Goal: Task Accomplishment & Management: Complete application form

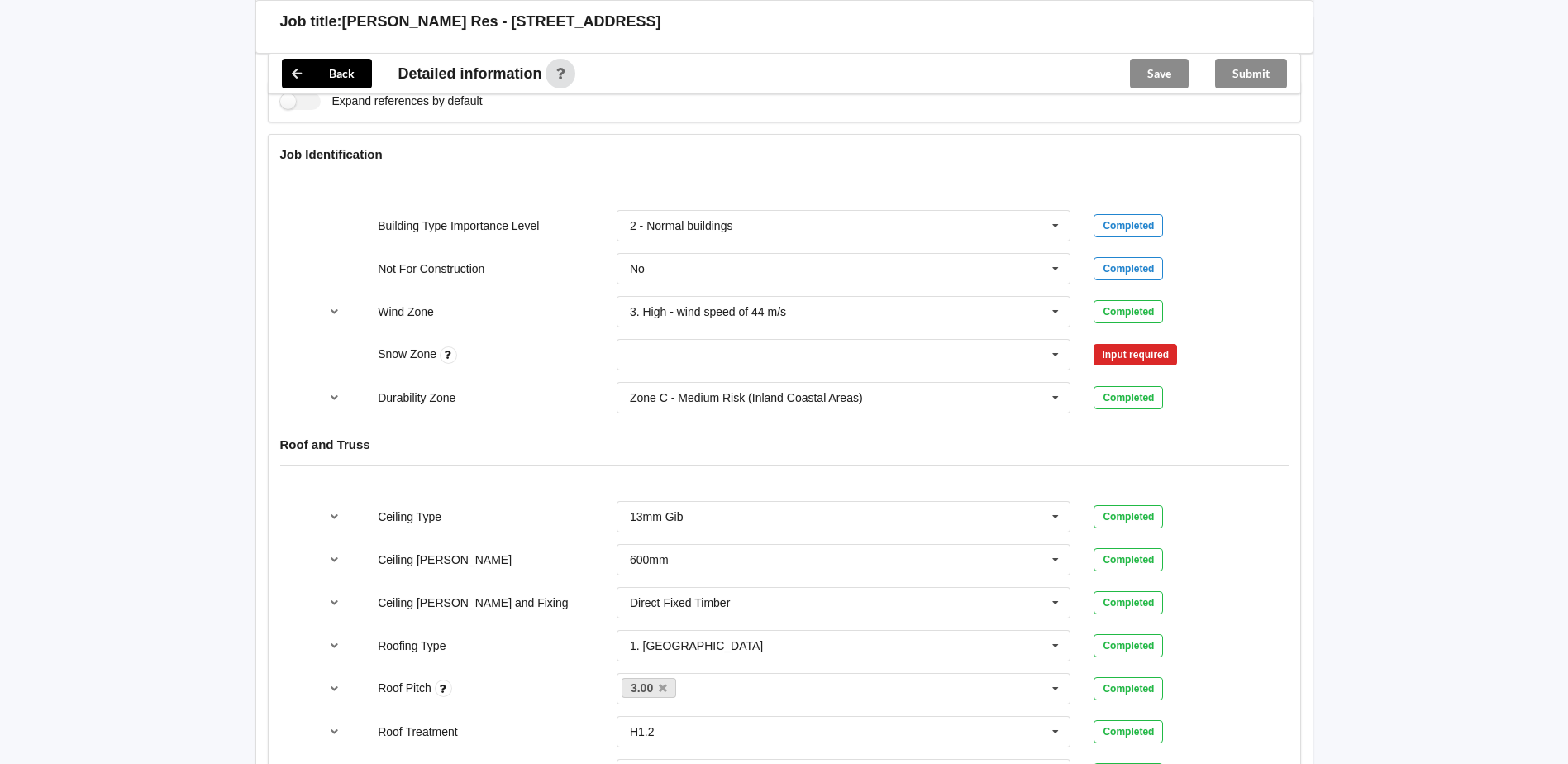
scroll to position [661, 0]
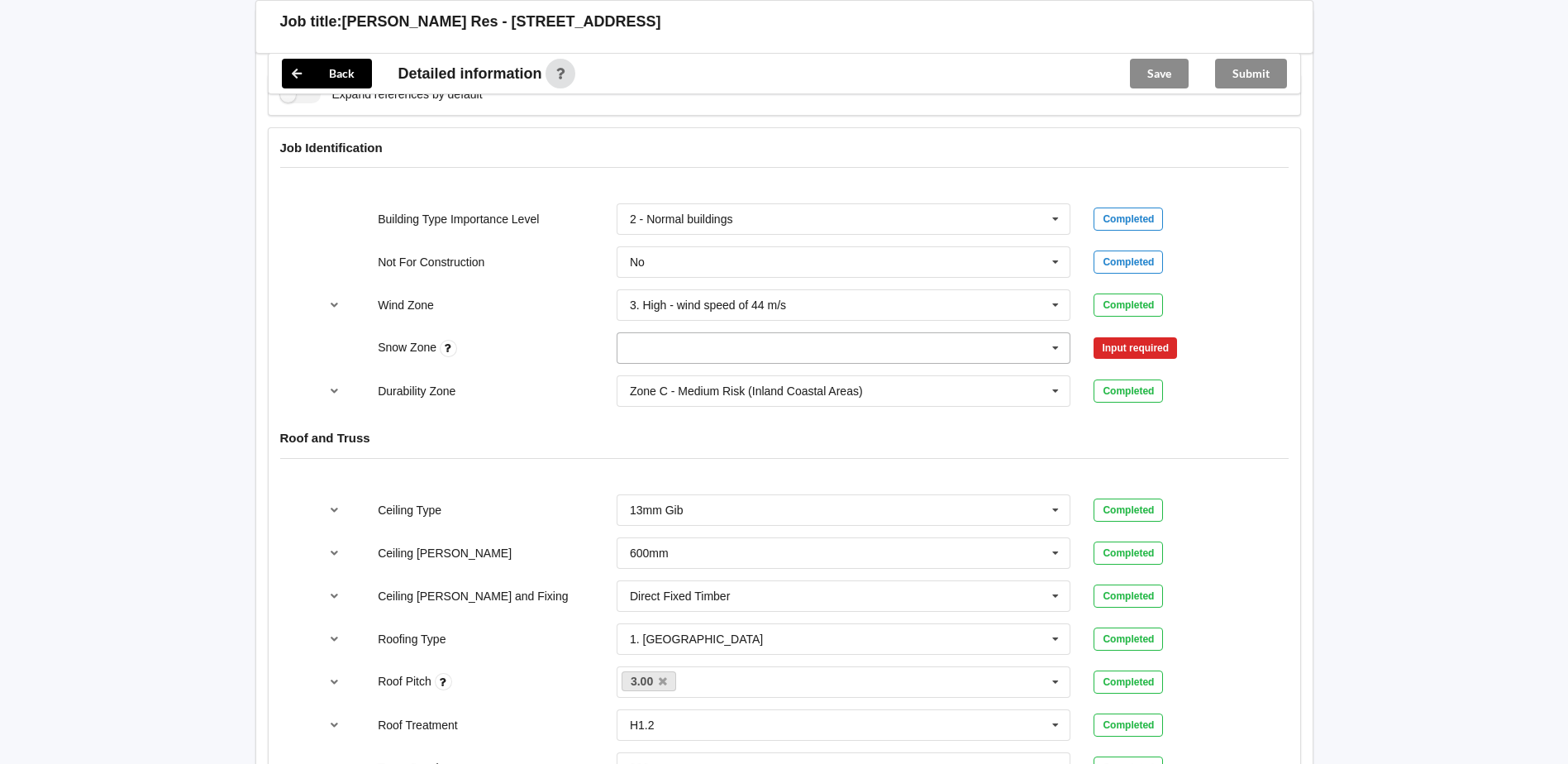
click at [1053, 353] on icon at bounding box center [1056, 348] width 25 height 30
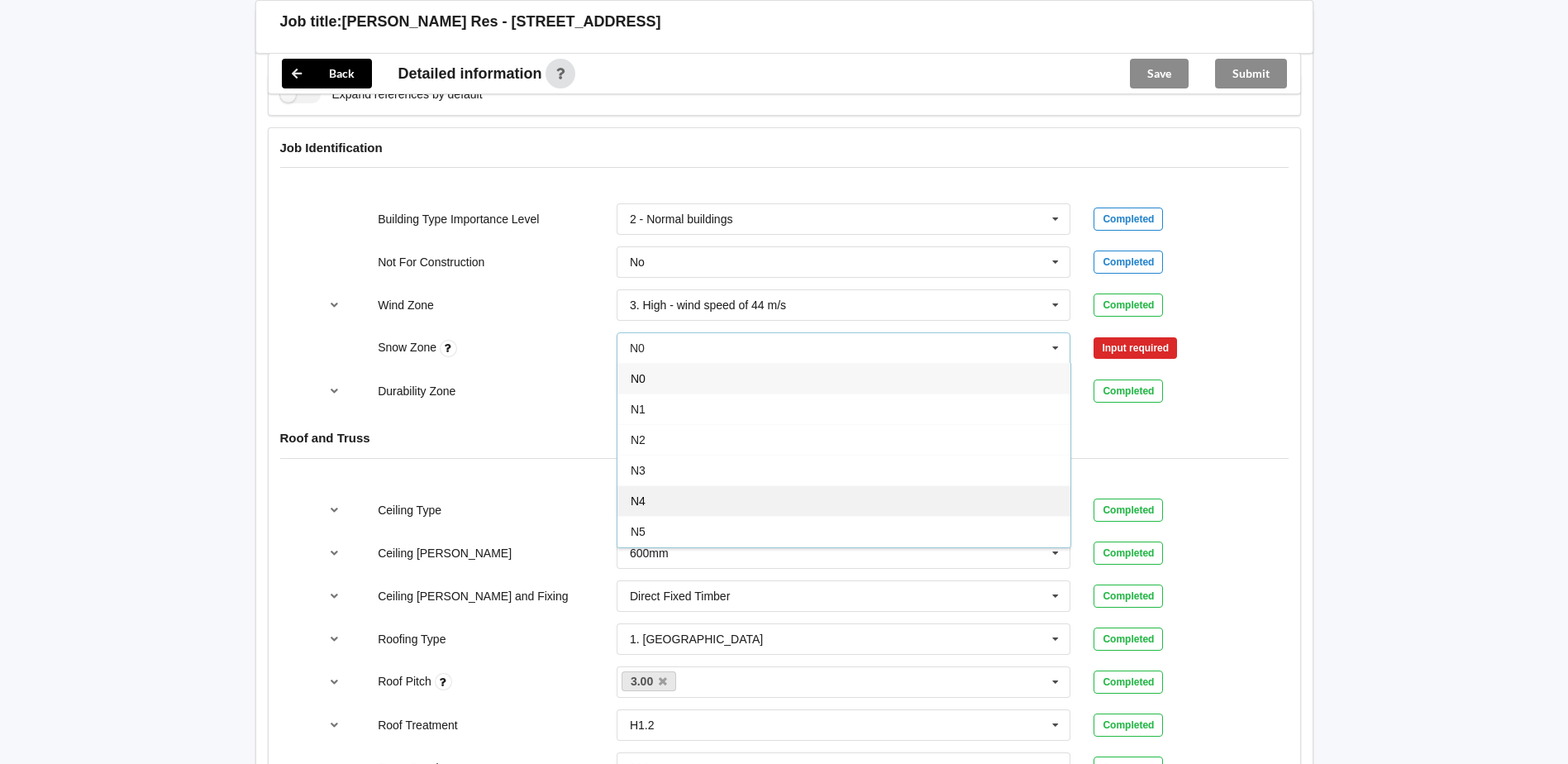
click at [744, 504] on div "N4" at bounding box center [843, 500] width 453 height 30
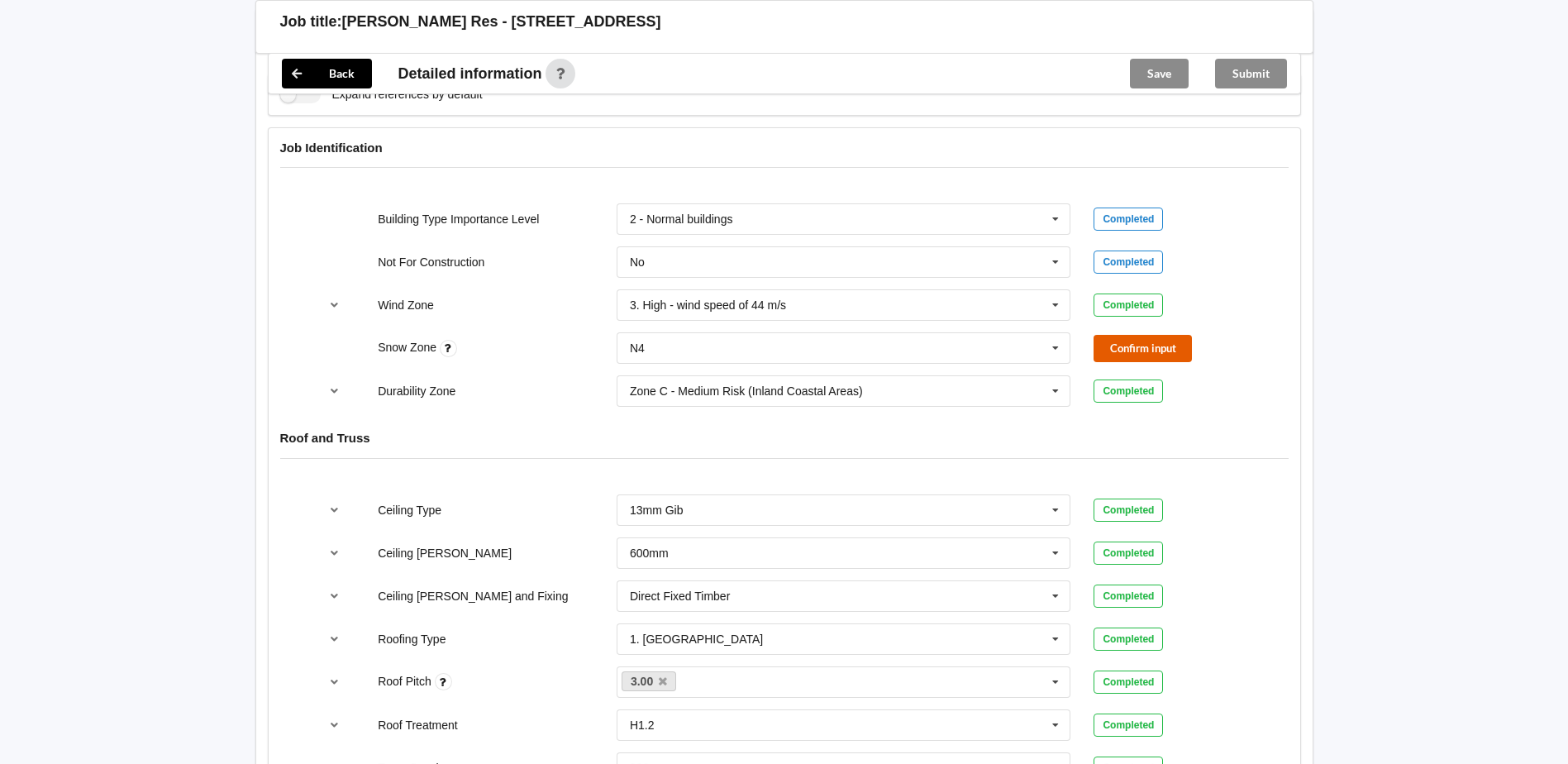
click at [1114, 346] on button "Confirm input" at bounding box center [1142, 348] width 99 height 28
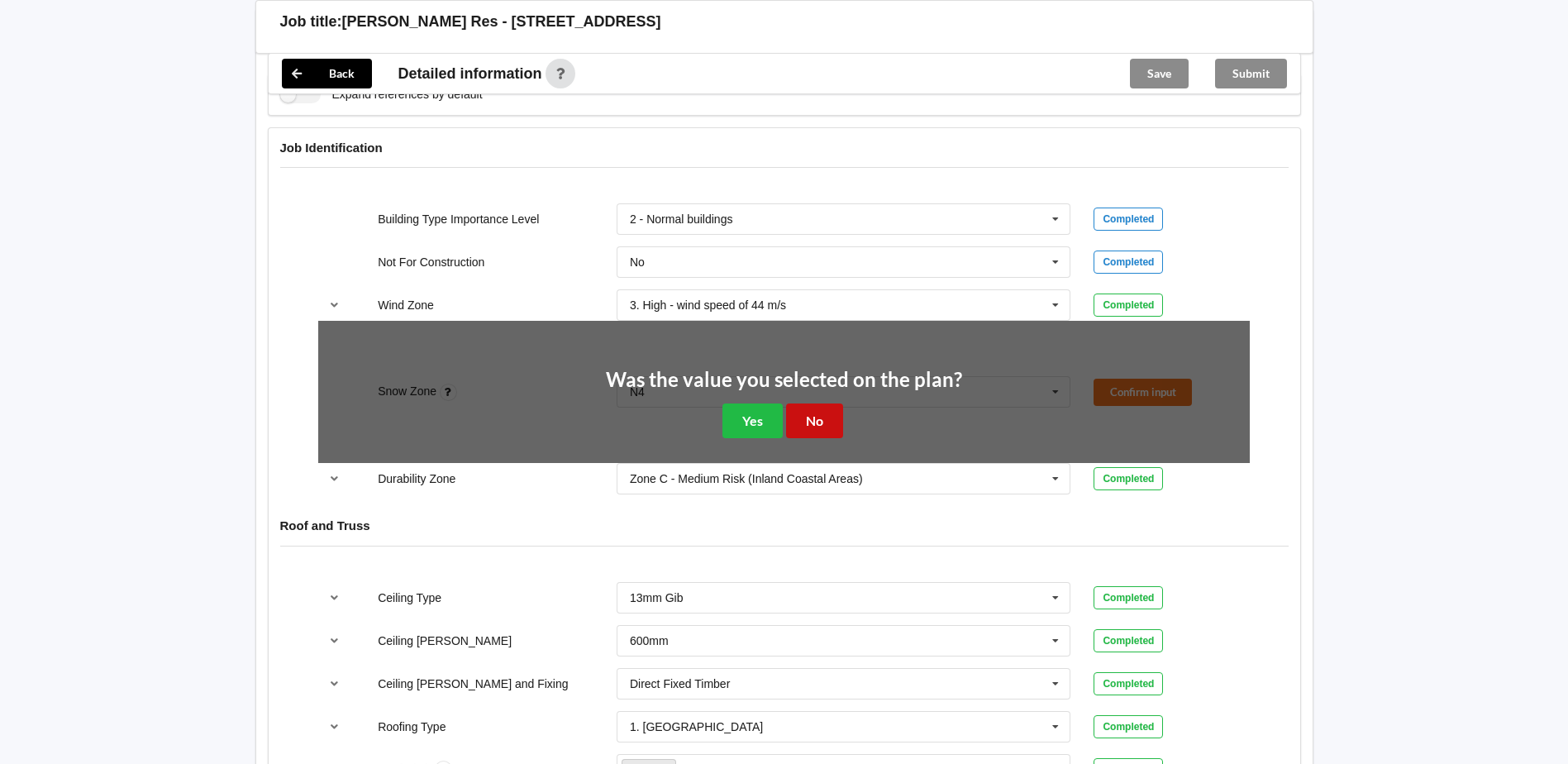
click at [809, 426] on button "No" at bounding box center [815, 420] width 57 height 34
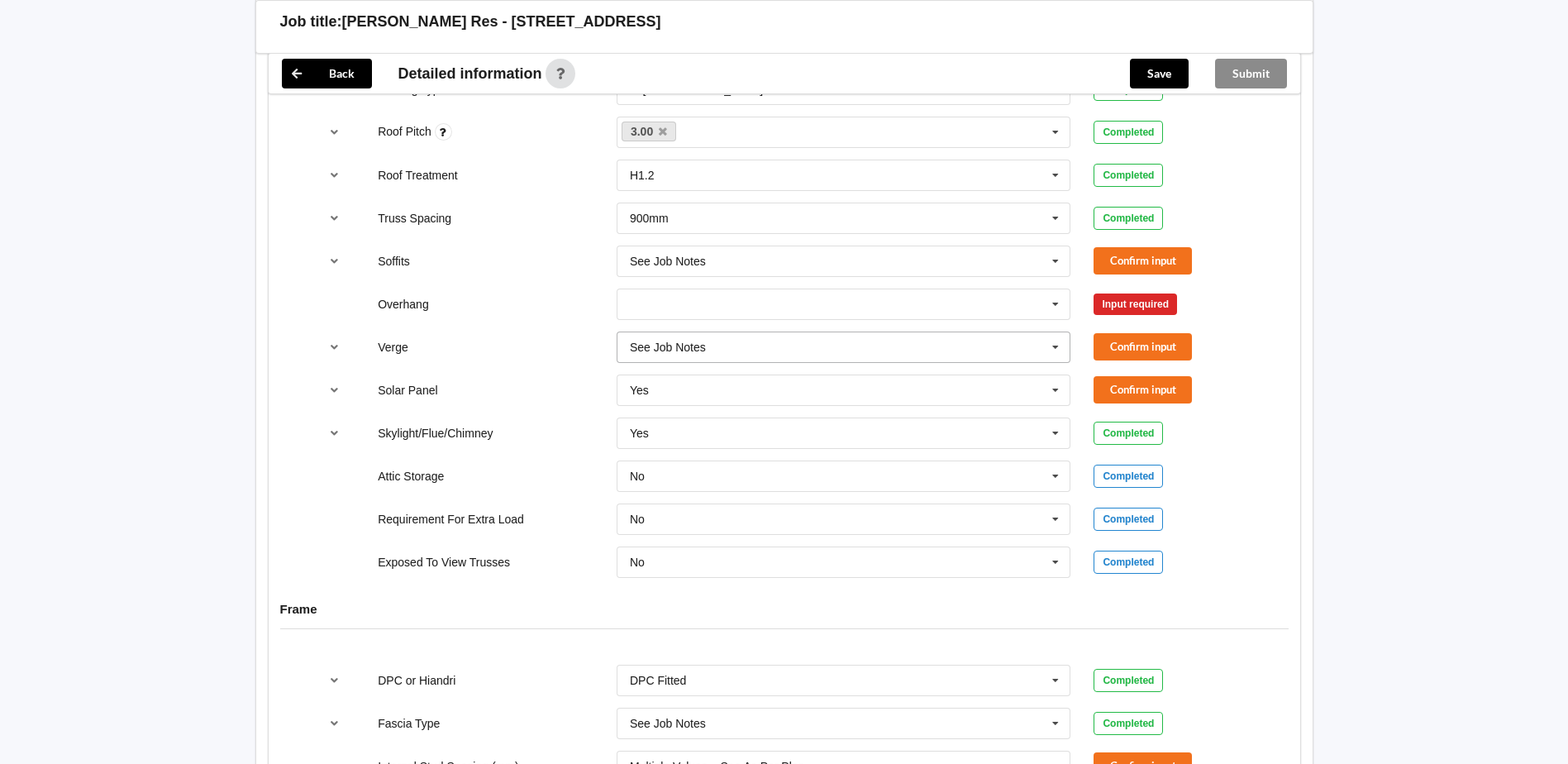
scroll to position [1240, 0]
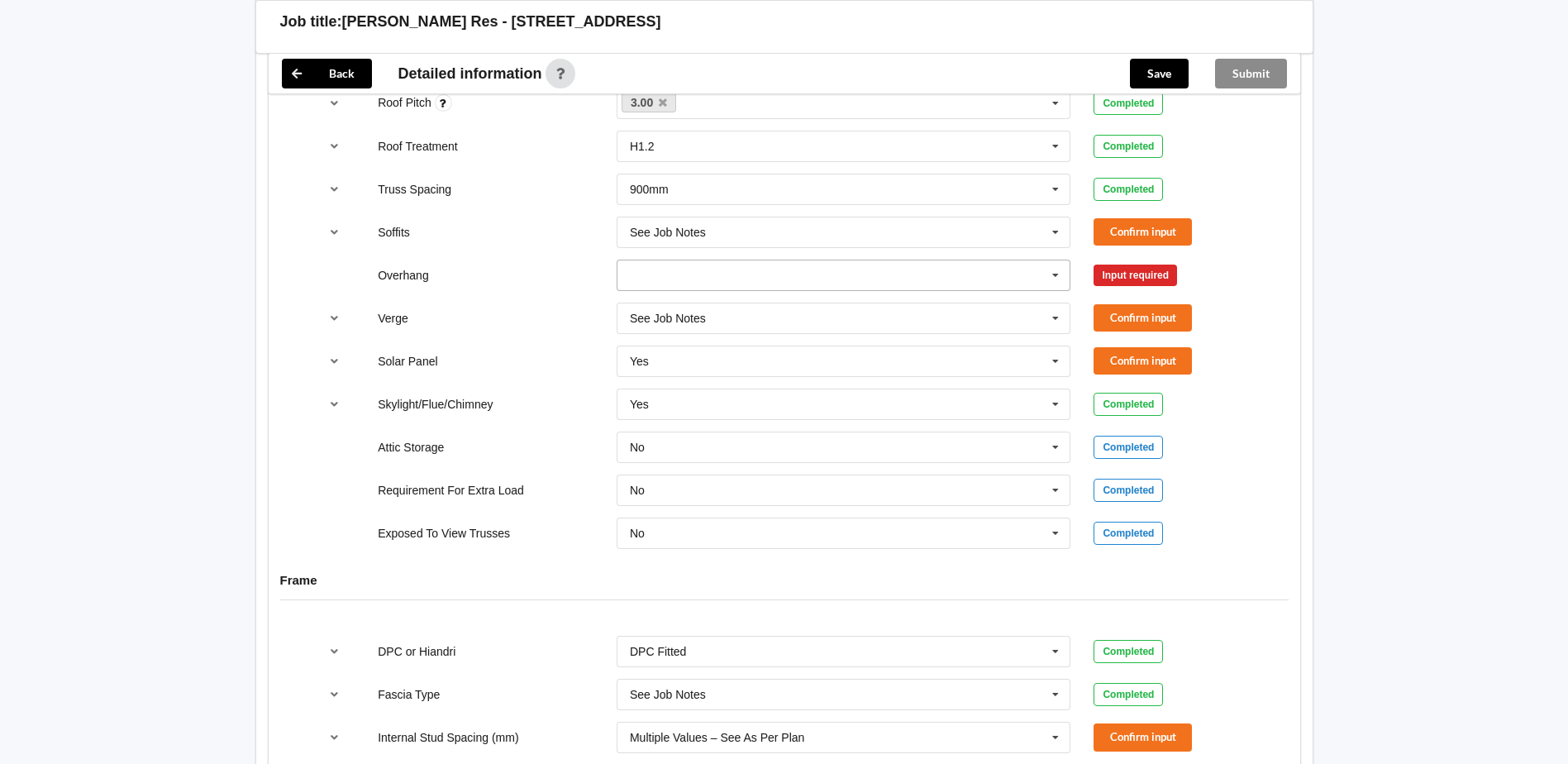
click at [1061, 277] on icon at bounding box center [1056, 276] width 25 height 30
click at [738, 455] on div "See Job Notes" at bounding box center [843, 459] width 453 height 30
click at [1115, 224] on button "Confirm input" at bounding box center [1142, 231] width 99 height 28
click at [1119, 283] on button "Confirm input" at bounding box center [1142, 275] width 99 height 28
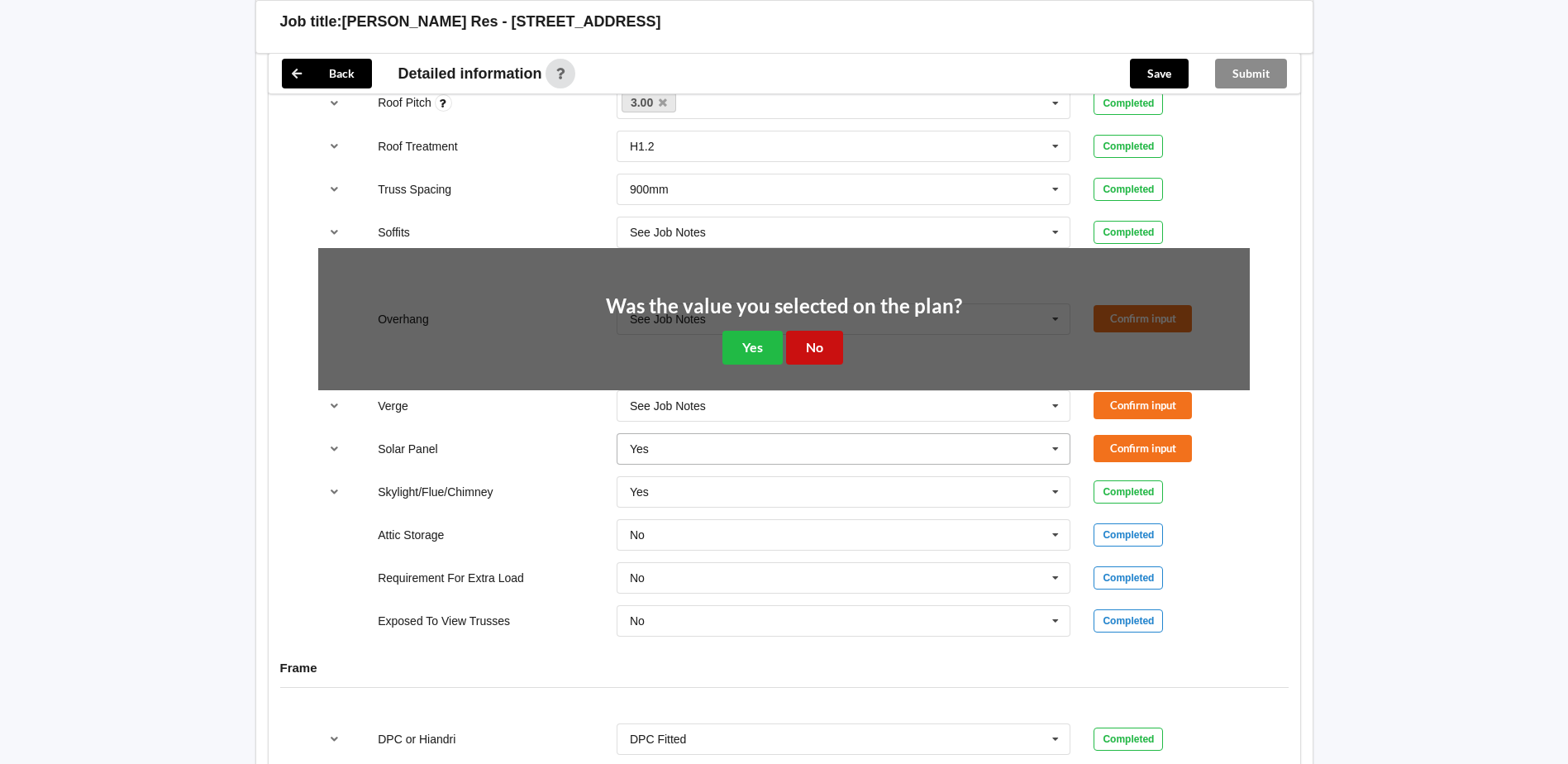
drag, startPoint x: 817, startPoint y: 348, endPoint x: 916, endPoint y: 359, distance: 99.6
click at [819, 348] on button "No" at bounding box center [815, 348] width 57 height 34
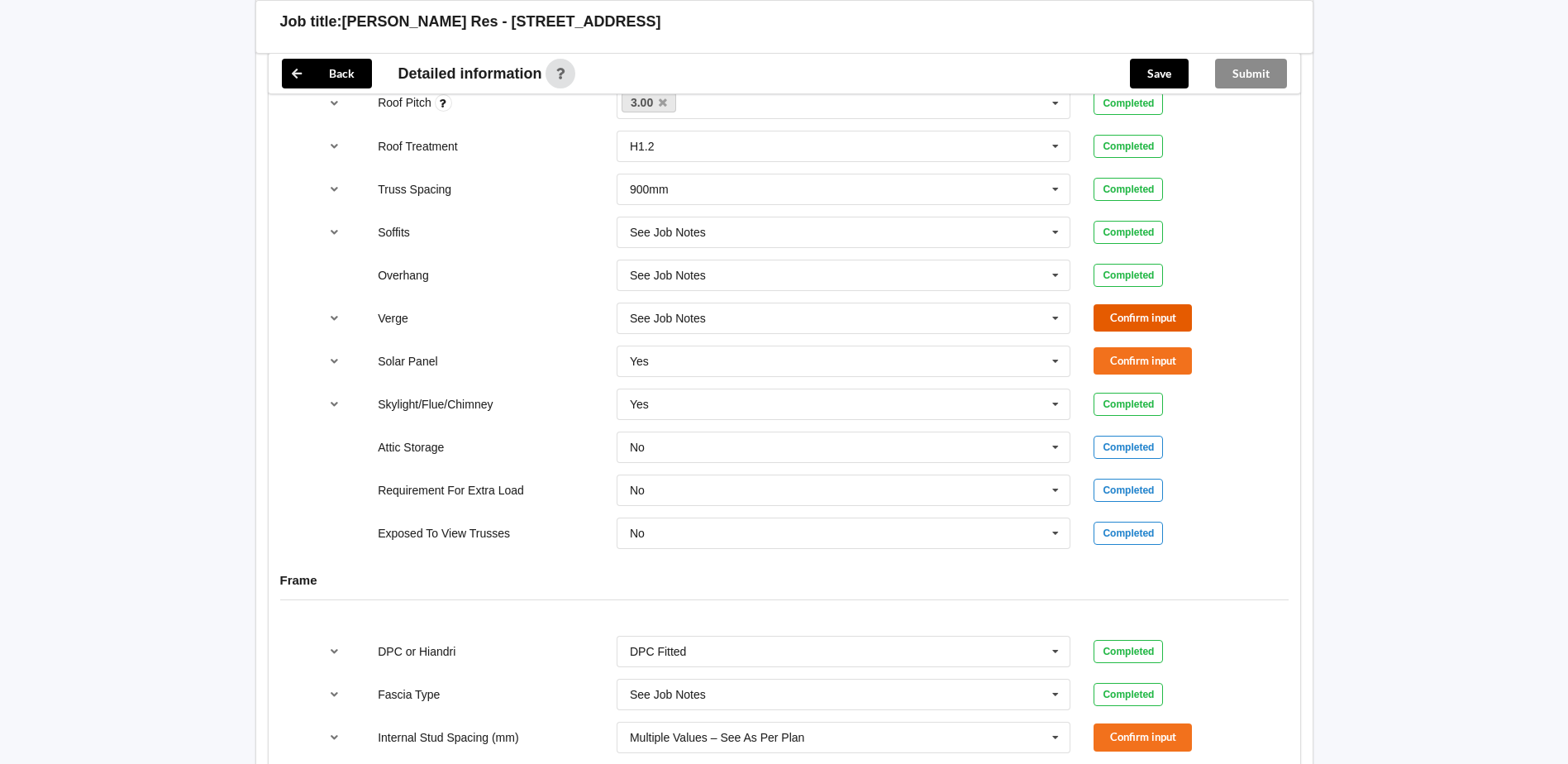
click at [1133, 319] on button "Confirm input" at bounding box center [1142, 318] width 99 height 28
click at [1141, 365] on button "Confirm input" at bounding box center [1142, 360] width 99 height 28
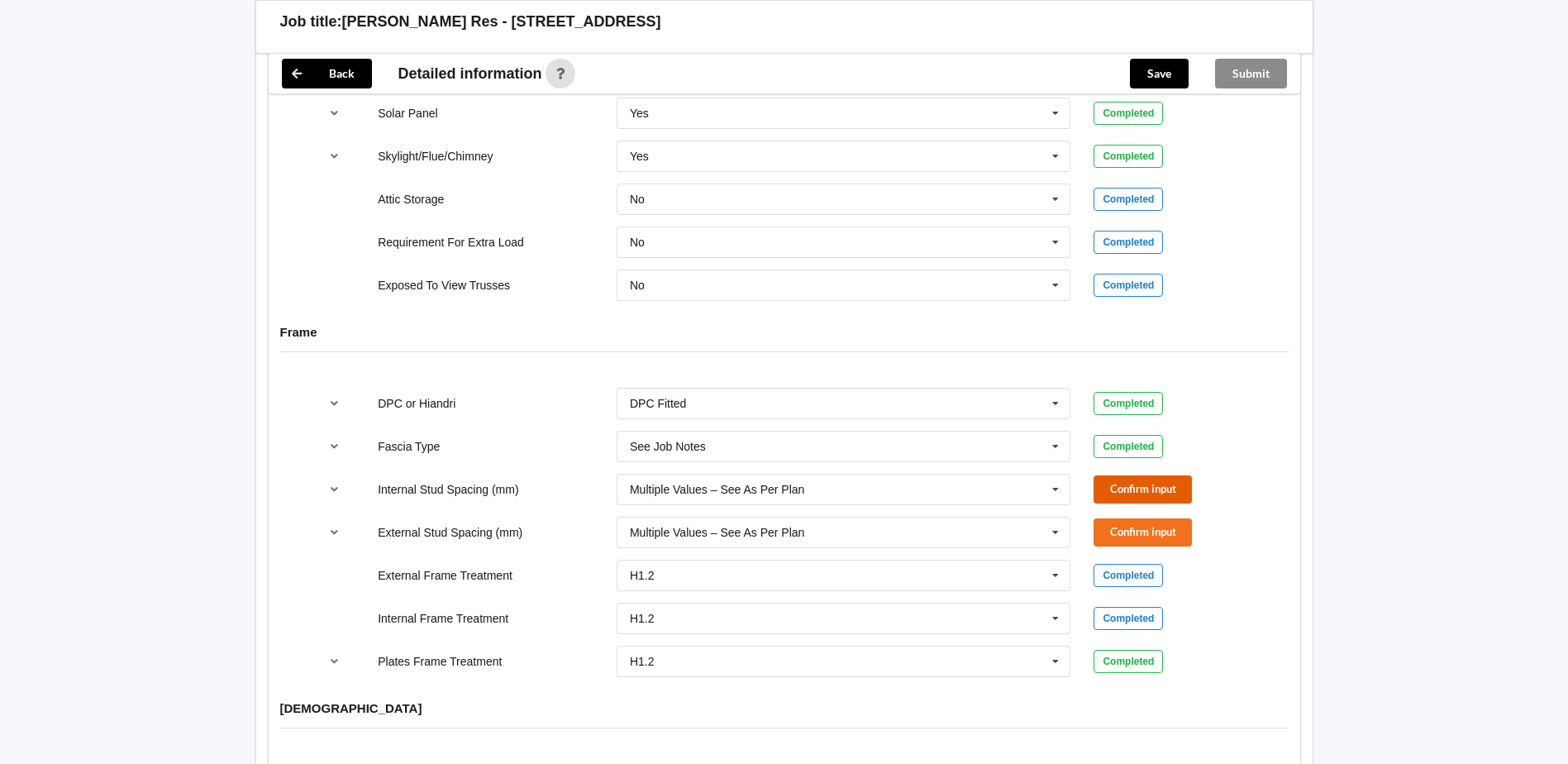
click at [1143, 491] on button "Confirm input" at bounding box center [1142, 488] width 99 height 28
click at [1148, 529] on button "Confirm input" at bounding box center [1142, 532] width 99 height 28
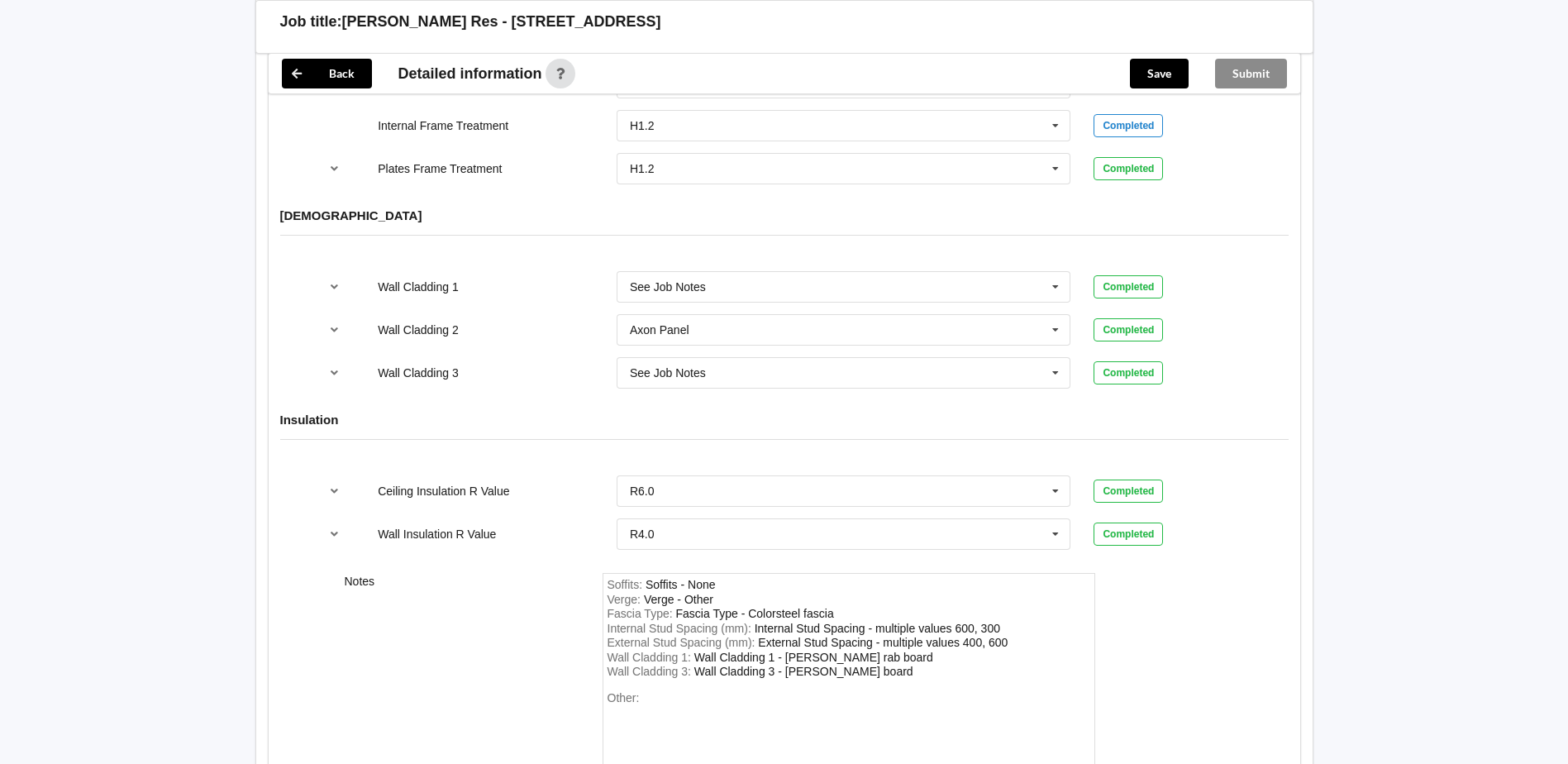
scroll to position [1983, 0]
click at [679, 696] on div "Other:" at bounding box center [848, 745] width 483 height 116
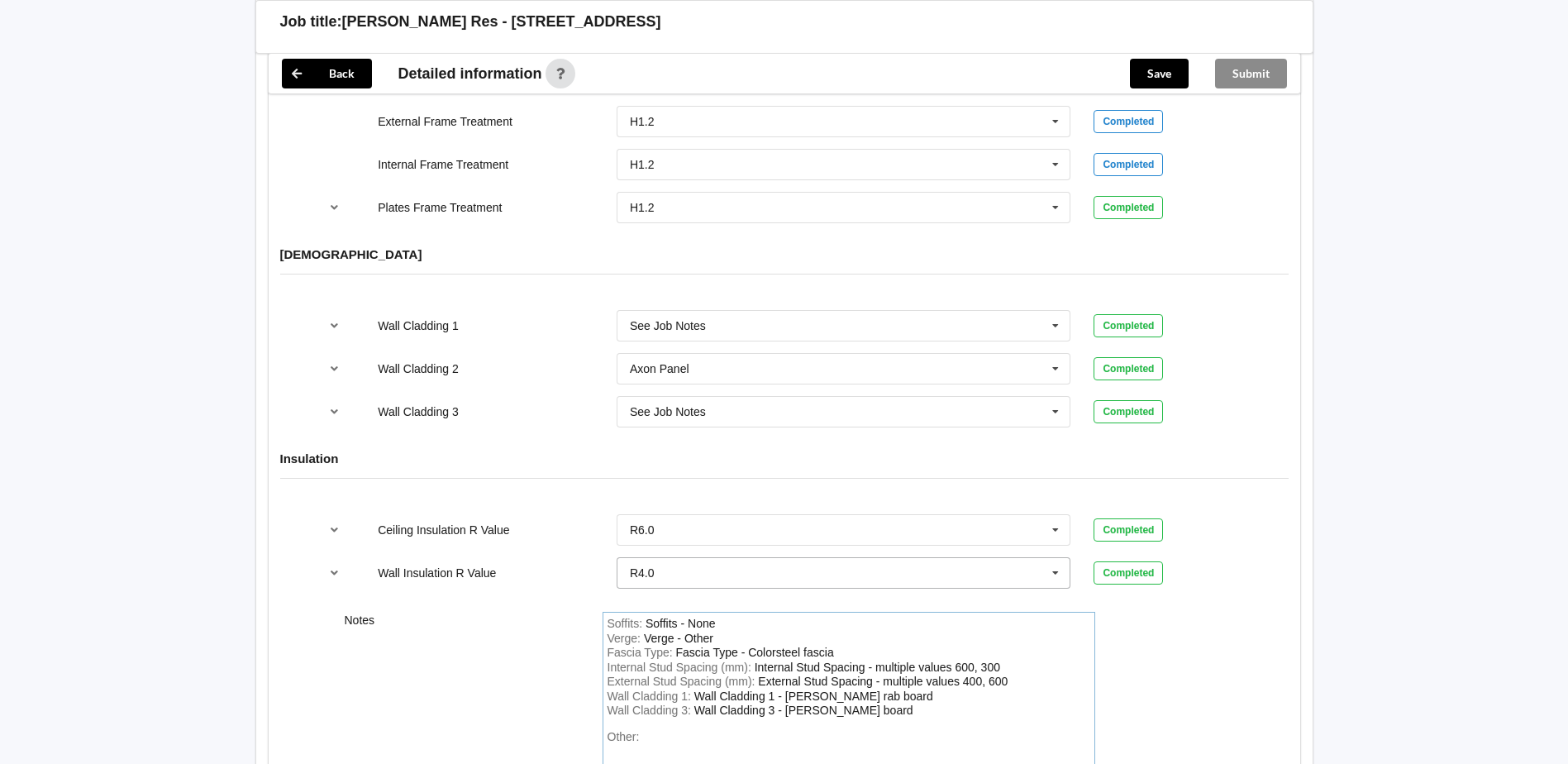
scroll to position [2066, 0]
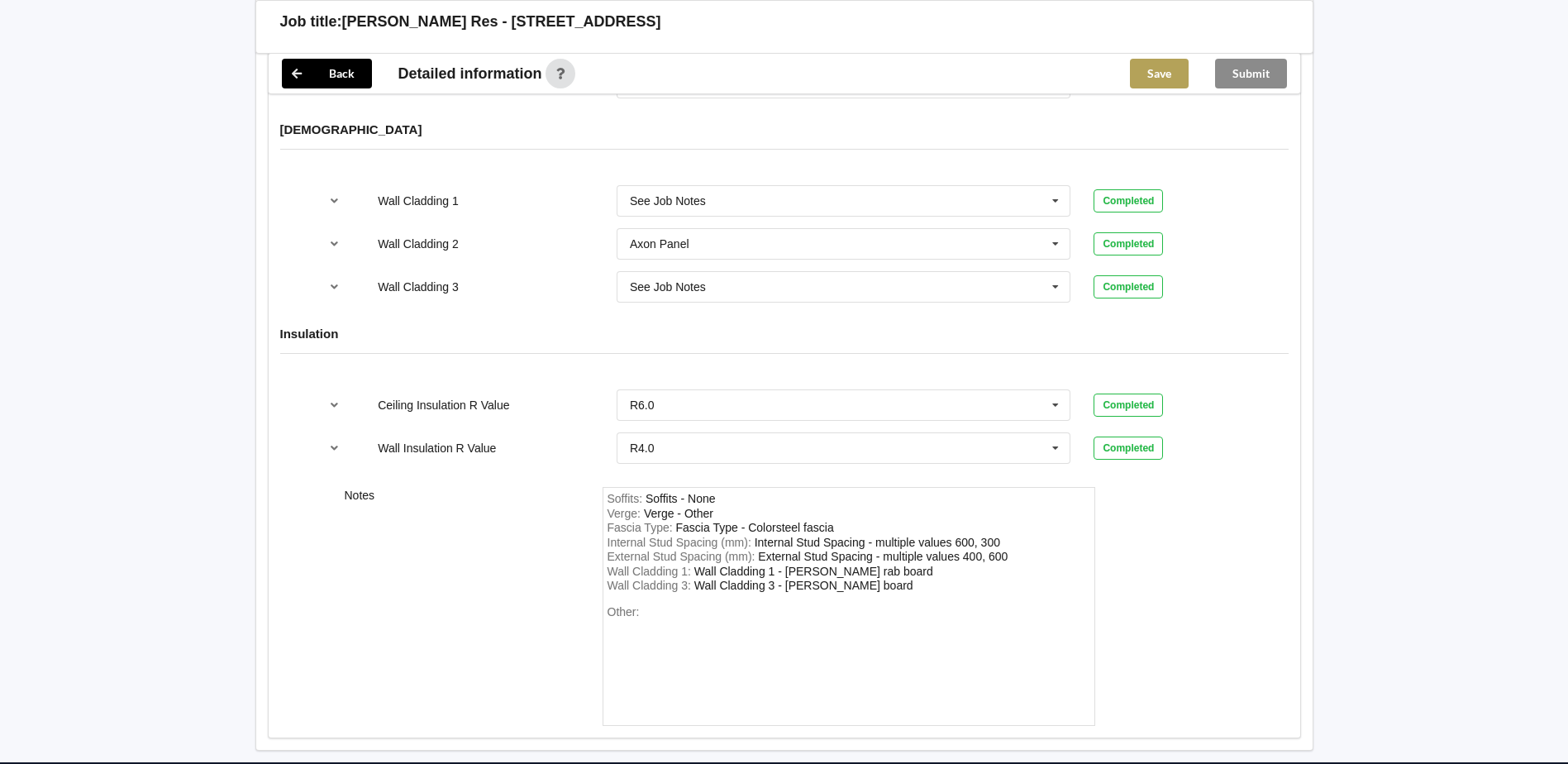
click at [1154, 74] on button "Save" at bounding box center [1159, 73] width 59 height 29
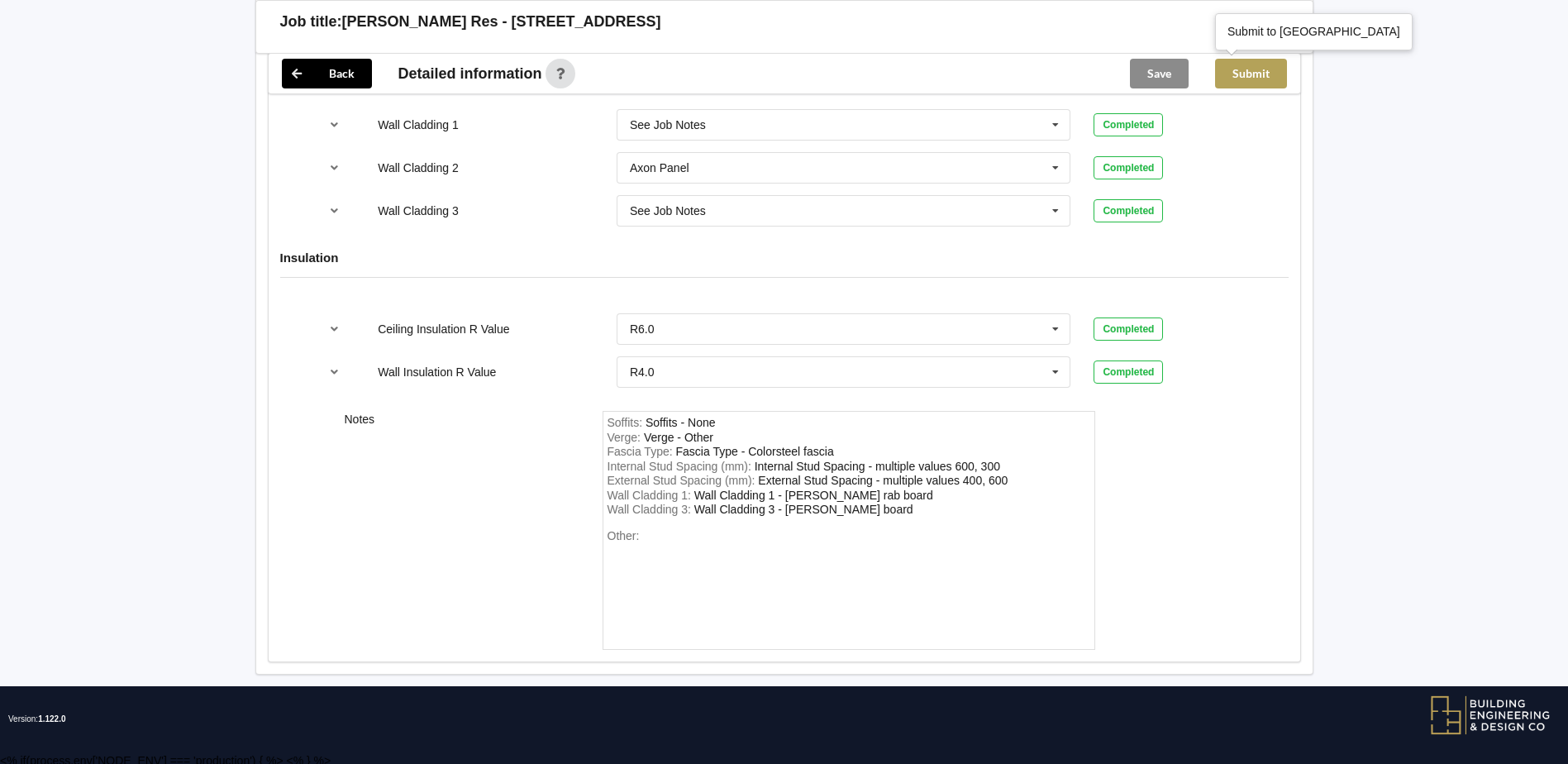
click at [1257, 77] on button "Submit" at bounding box center [1250, 73] width 72 height 29
